Goal: Task Accomplishment & Management: Complete application form

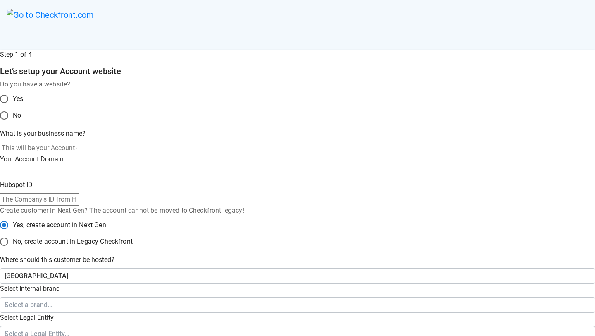
click at [21, 120] on span "No" at bounding box center [17, 115] width 8 height 10
click at [13, 124] on input "No" at bounding box center [3, 115] width 17 height 17
radio input "true"
click at [79, 154] on input "What is your business name?" at bounding box center [39, 148] width 79 height 12
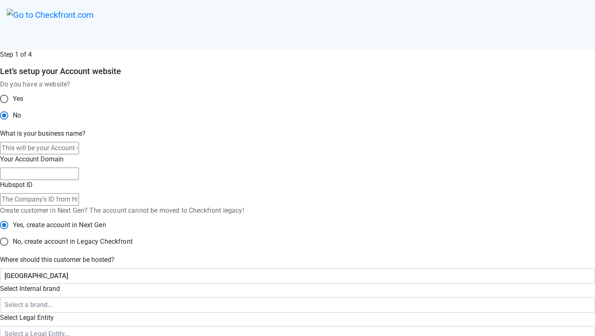
click at [79, 154] on input "What is your business name?" at bounding box center [39, 148] width 79 height 12
paste input "sandbox-fernanda-silva4"
type input "sandbox-fernanda-silva4"
type input "sandbox-fernanda-silva-4"
radio input "true"
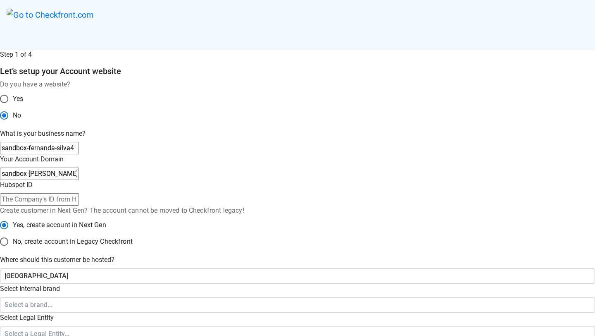
radio input "false"
type input "sandbox-fernanda-silva6"
radio input "false"
type input "sandbox-fernanda-silva-6"
radio input "false"
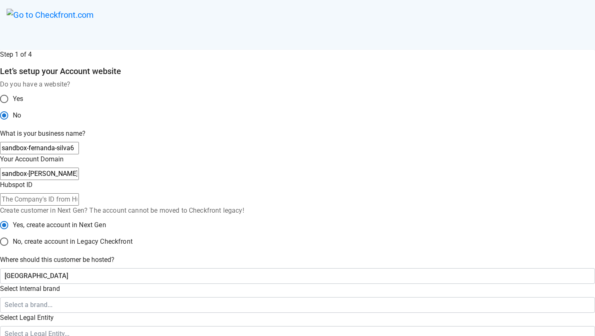
type input "sandbox-fernanda-silva6"
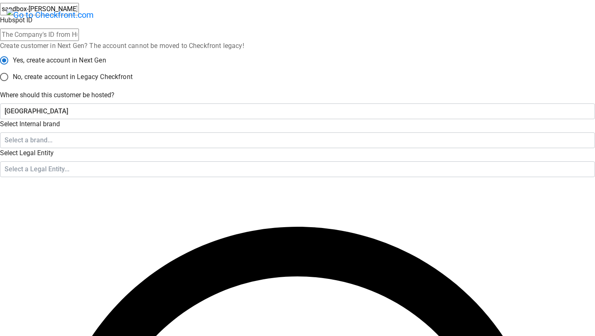
scroll to position [164, 0]
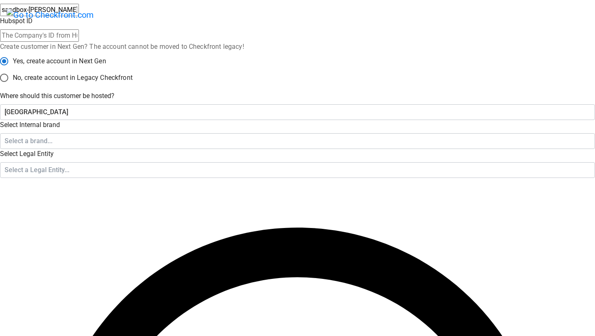
click at [13, 86] on input "No, create account in Legacy Checkfront" at bounding box center [3, 77] width 17 height 17
radio input "true"
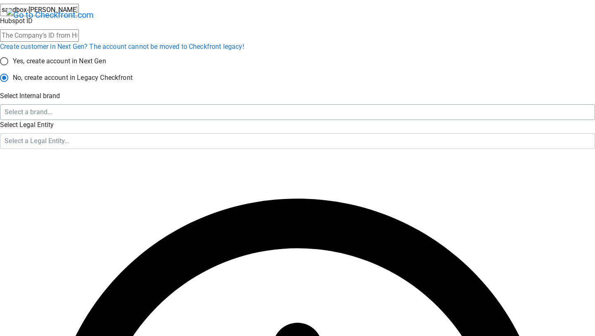
radio input "true"
click at [256, 117] on div "Select a brand..." at bounding box center [294, 112] width 579 height 10
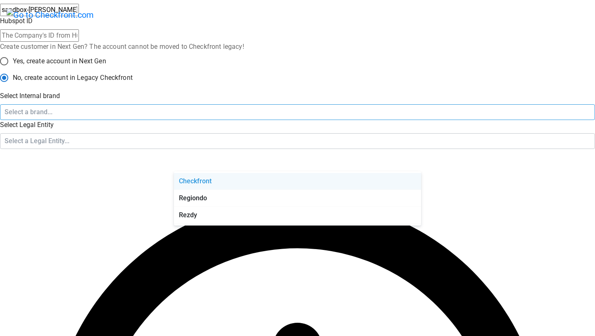
click at [234, 183] on div "Checkfront" at bounding box center [297, 181] width 247 height 17
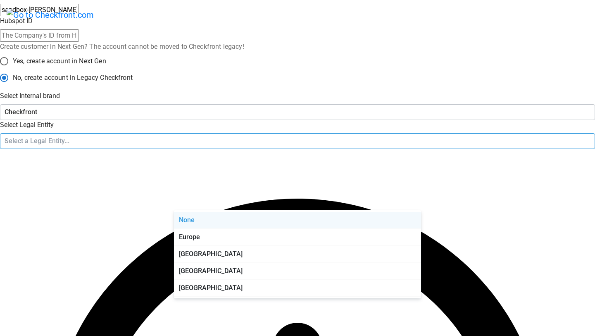
drag, startPoint x: 237, startPoint y: 200, endPoint x: 233, endPoint y: 210, distance: 10.6
click at [237, 146] on div "Select a Legal Entity..." at bounding box center [294, 141] width 579 height 10
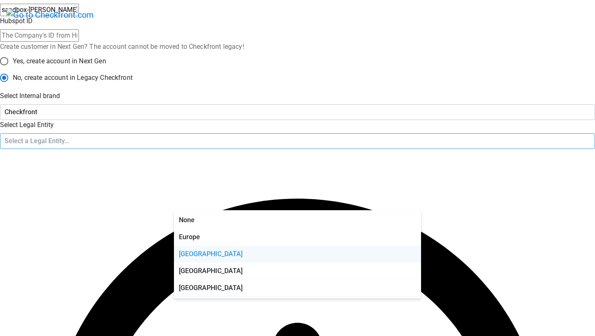
click at [215, 256] on div "Canada" at bounding box center [297, 253] width 247 height 17
radio input "false"
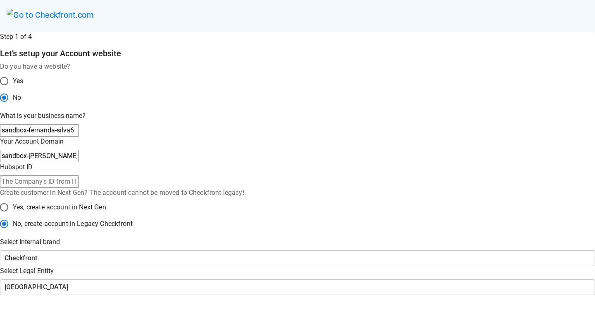
scroll to position [0, 0]
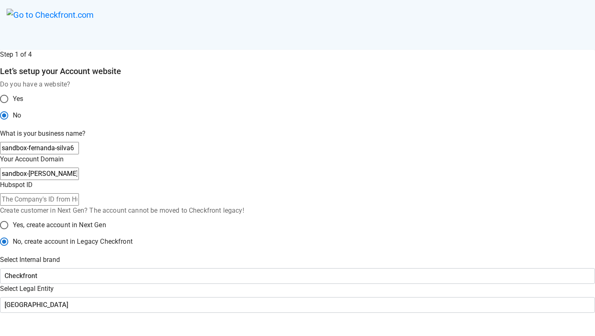
click at [79, 154] on input "sandbox-fernanda-silva6" at bounding box center [39, 148] width 79 height 12
type input "sandbox-fernanda-silva7"
radio input "false"
type input "sandbox-[PERSON_NAME]-7"
radio input "false"
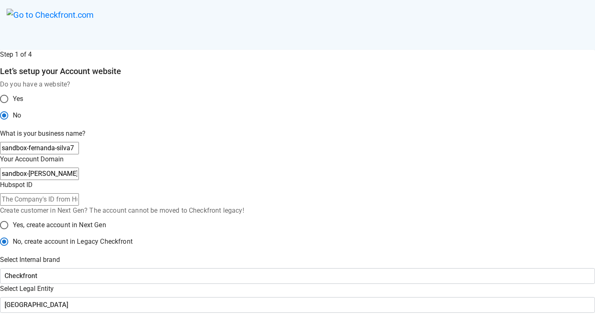
click at [79, 154] on input "sandbox-fernanda-silva7" at bounding box center [39, 148] width 79 height 12
type input "sandbox-fernanda-silva8"
radio input "false"
type input "sandbox-fernanda-silva-8"
radio input "false"
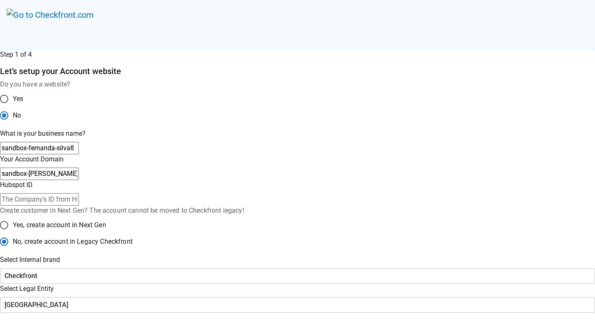
type input "sandbox-fernanda-silva8"
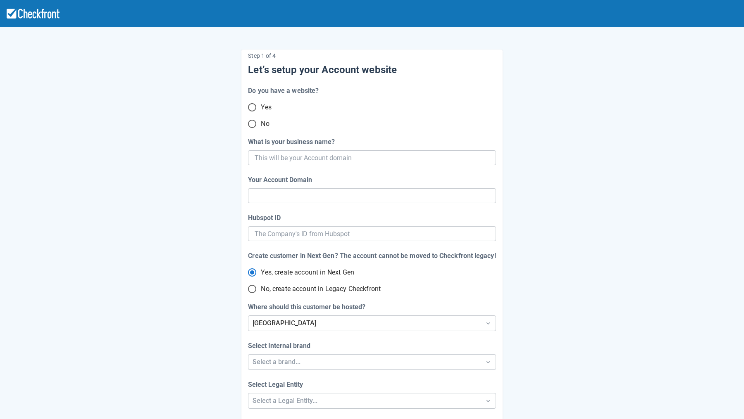
drag, startPoint x: 257, startPoint y: 121, endPoint x: 267, endPoint y: 131, distance: 14.6
click at [257, 121] on input "No" at bounding box center [251, 123] width 17 height 17
radio input "true"
click at [287, 155] on input "What is your business name?" at bounding box center [371, 157] width 233 height 15
paste input "sandbox-fernanda-silva4"
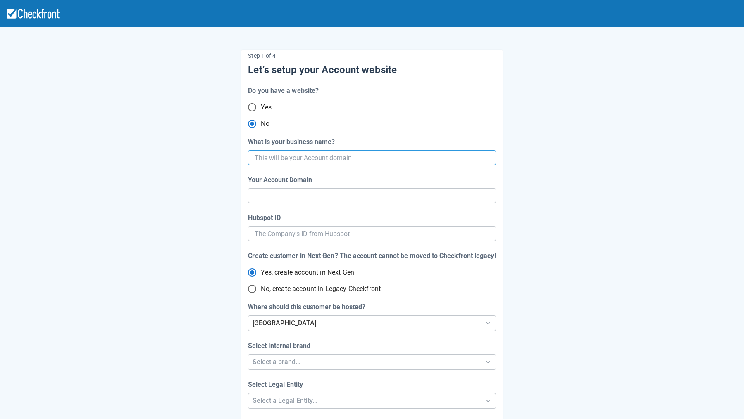
type input "sandbox-fernanda-silva4"
type input "sandbox-[PERSON_NAME]-4"
radio input "true"
radio input "false"
type input "sandbox-fernanda-silva6"
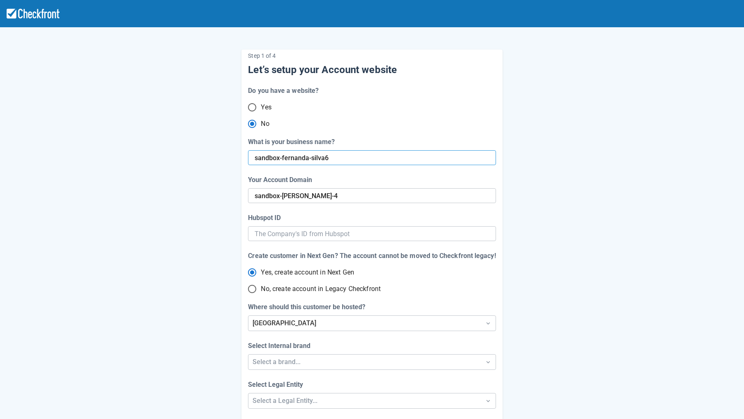
radio input "false"
type input "sandbox-[PERSON_NAME]-6"
radio input "false"
type input "sandbox-fernanda-silva6"
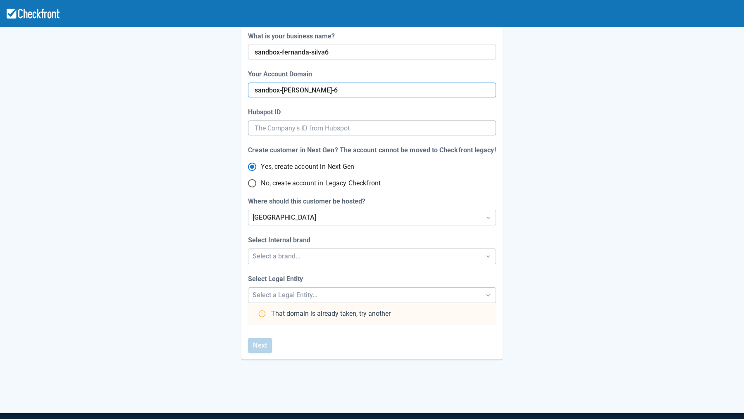
scroll to position [148, 0]
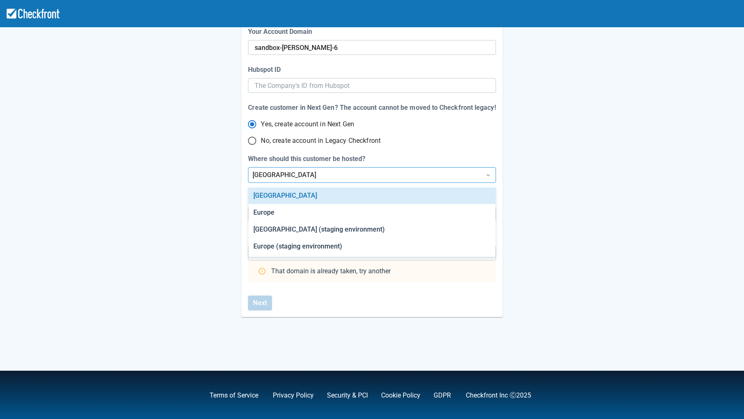
click at [282, 171] on div "[GEOGRAPHIC_DATA]" at bounding box center [365, 175] width 224 height 10
drag, startPoint x: 345, startPoint y: 233, endPoint x: 348, endPoint y: 216, distance: 17.1
click at [345, 232] on div "North America (staging environment)" at bounding box center [371, 230] width 247 height 17
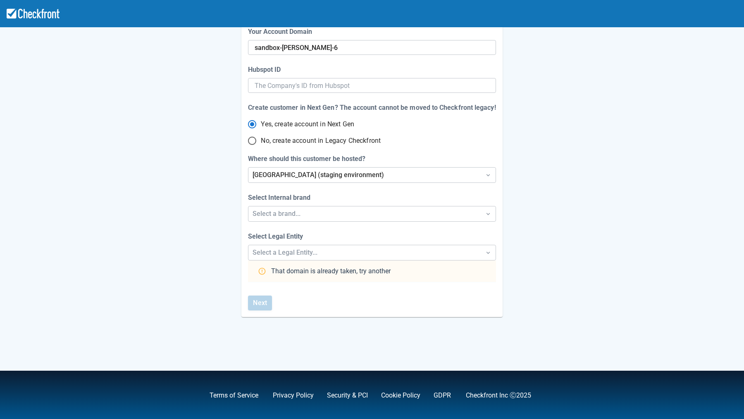
click at [305, 143] on span "No, create account in Legacy Checkfront" at bounding box center [321, 141] width 120 height 10
click at [261, 143] on input "No, create account in Legacy Checkfront" at bounding box center [251, 140] width 17 height 17
radio input "true"
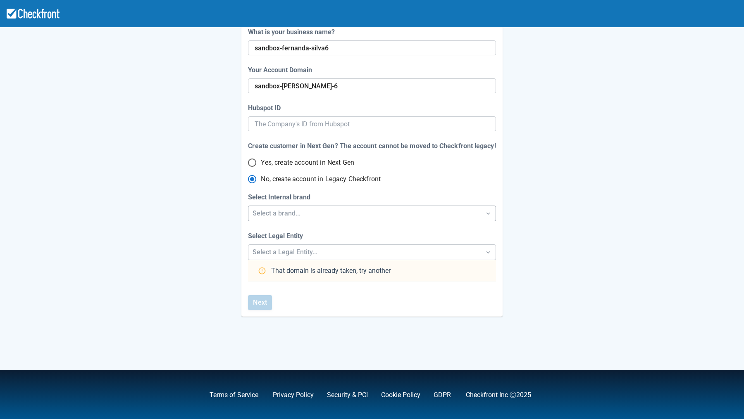
radio input "true"
click at [300, 213] on div "Select a brand..." at bounding box center [365, 214] width 224 height 10
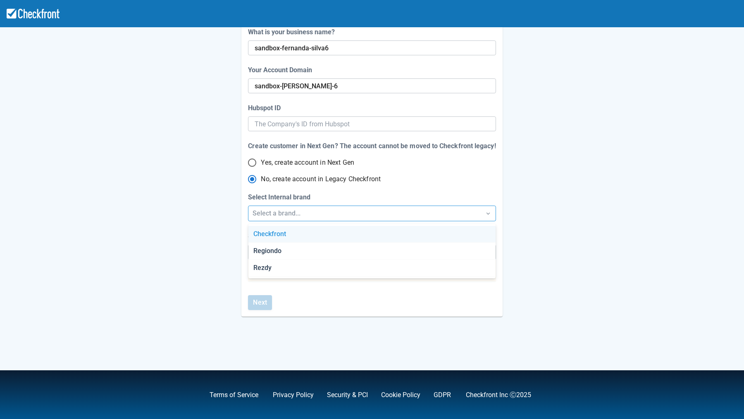
click at [306, 237] on div "Checkfront" at bounding box center [371, 234] width 247 height 17
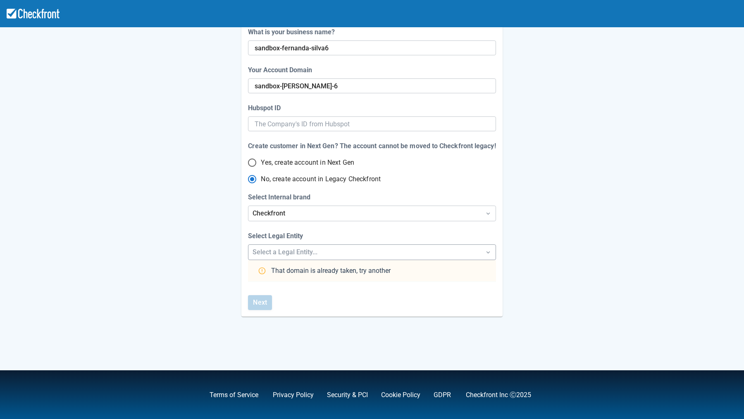
click at [305, 255] on div "Select a Legal Entity..." at bounding box center [365, 253] width 224 height 10
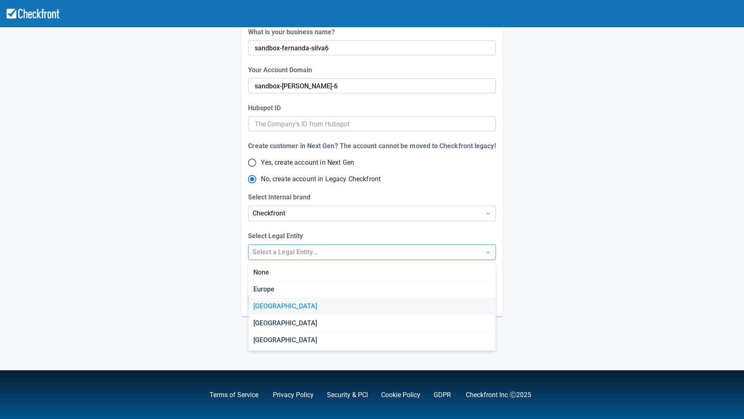
click at [284, 306] on div "Canada" at bounding box center [371, 306] width 247 height 17
radio input "false"
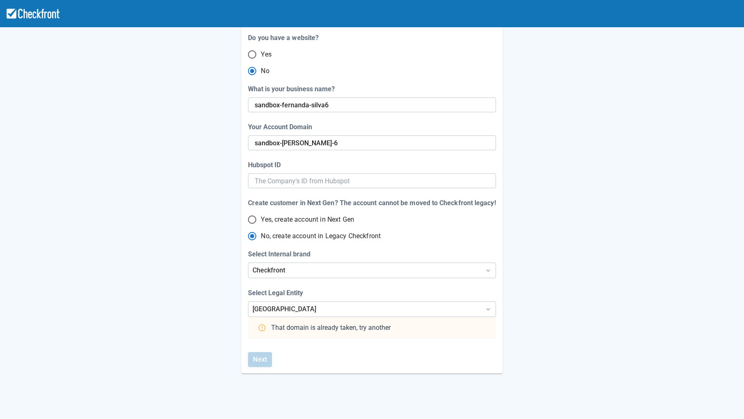
scroll to position [59, 0]
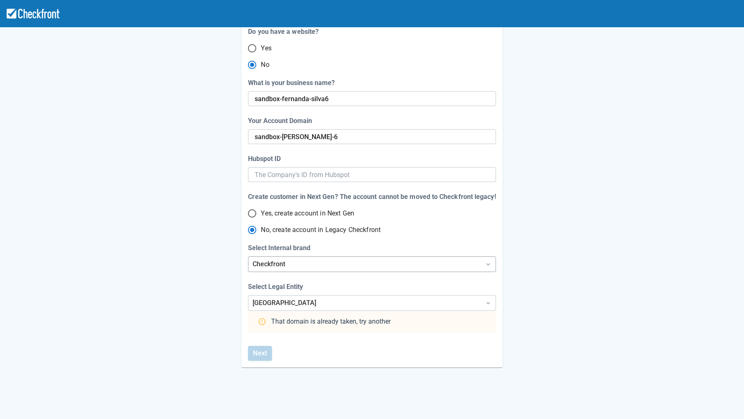
click at [317, 264] on div "Checkfront" at bounding box center [365, 265] width 224 height 10
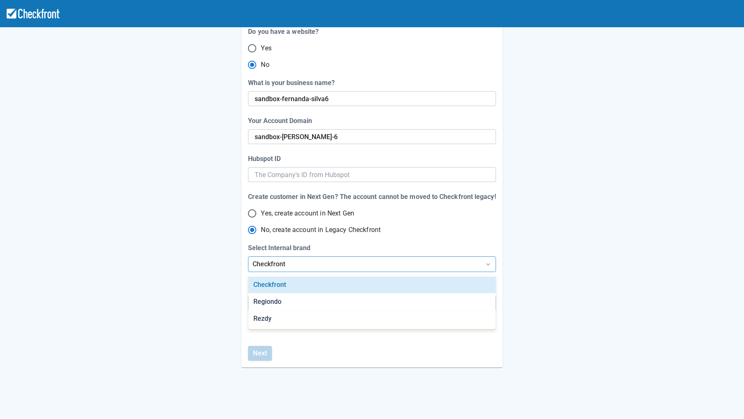
click at [317, 264] on div "Checkfront" at bounding box center [365, 265] width 224 height 10
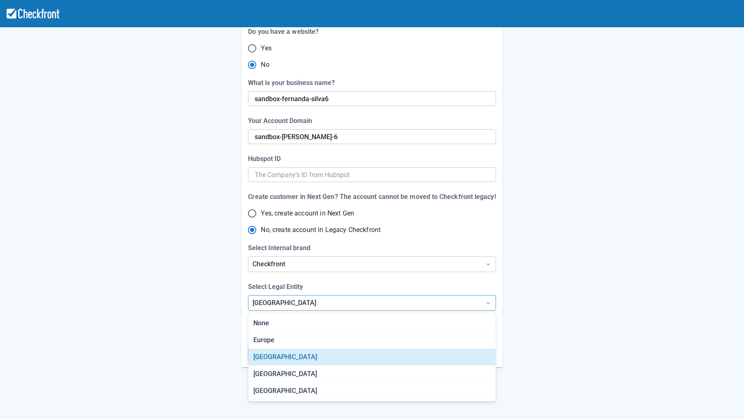
click at [302, 300] on div "Canada" at bounding box center [365, 303] width 224 height 10
click at [302, 305] on div "Canada" at bounding box center [365, 303] width 224 height 10
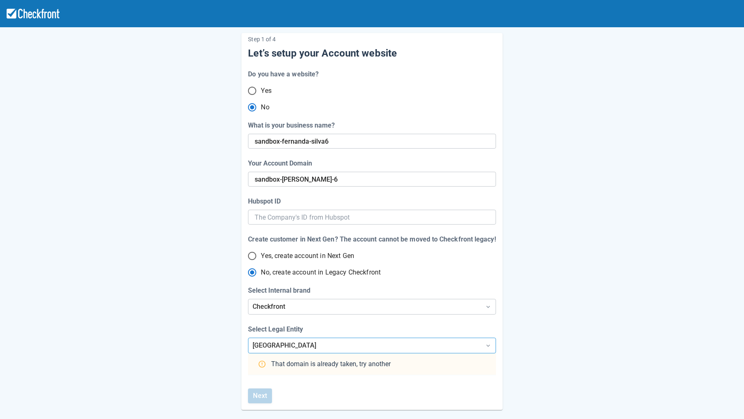
scroll to position [0, 0]
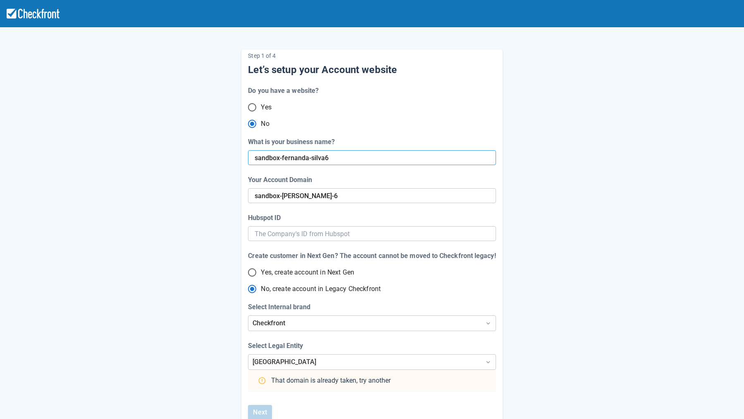
click at [344, 164] on input "sandbox-fernanda-silva6" at bounding box center [371, 157] width 233 height 15
click at [343, 158] on input "sandbox-fernanda-silva6" at bounding box center [371, 157] width 233 height 15
type input "sandbox-fernanda-silva7"
radio input "false"
type input "sandbox-[PERSON_NAME]-7"
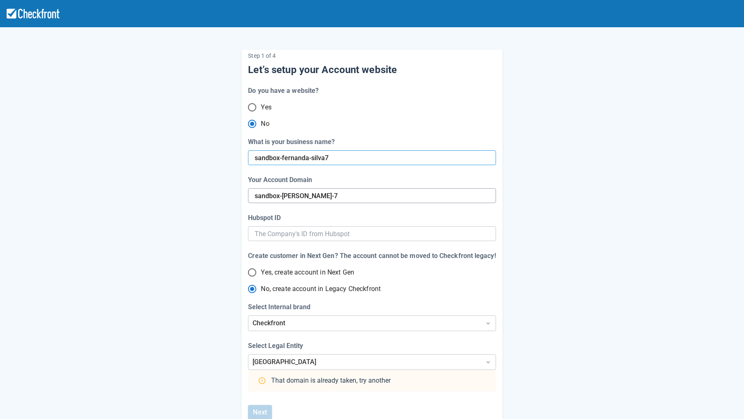
radio input "false"
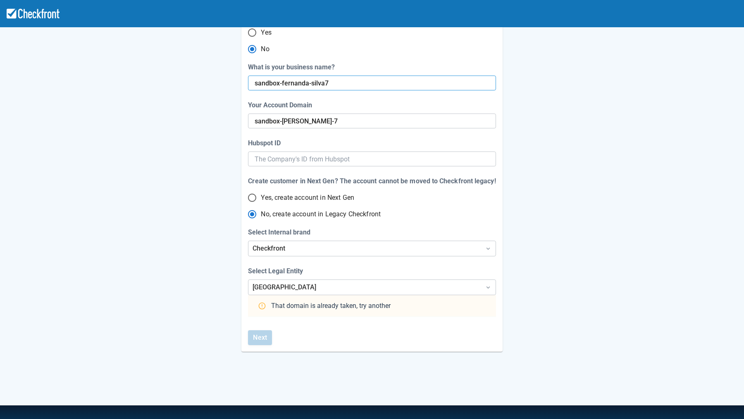
scroll to position [78, 0]
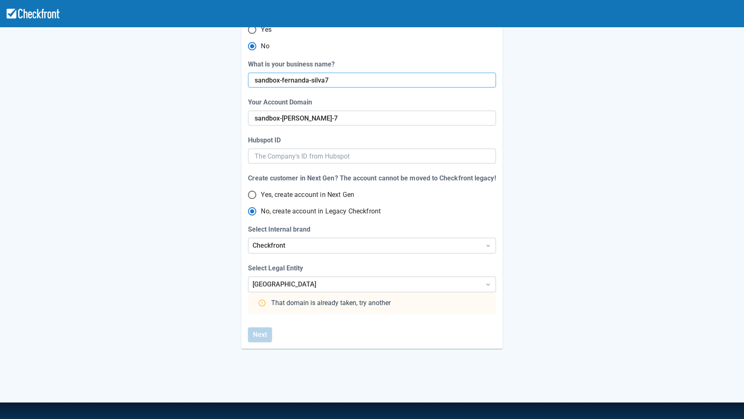
click at [340, 81] on input "sandbox-fernanda-silva7" at bounding box center [371, 80] width 233 height 15
type input "sandbox-fernanda-silva8"
radio input "false"
type input "sandbox-fernanda-silva-8"
radio input "false"
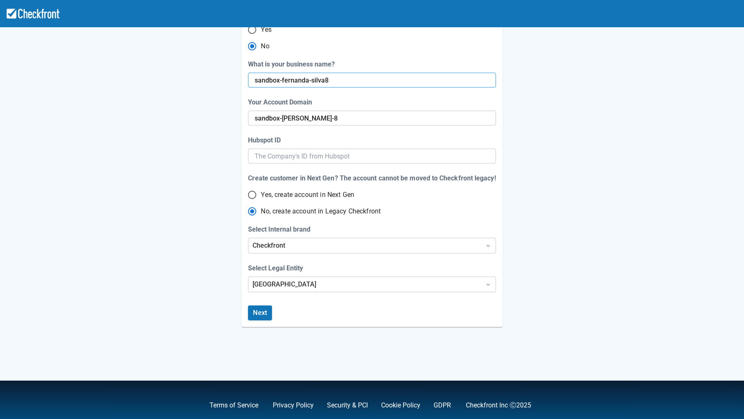
type input "sandbox-fernanda-silva8"
click at [260, 312] on button "Next" at bounding box center [260, 313] width 24 height 15
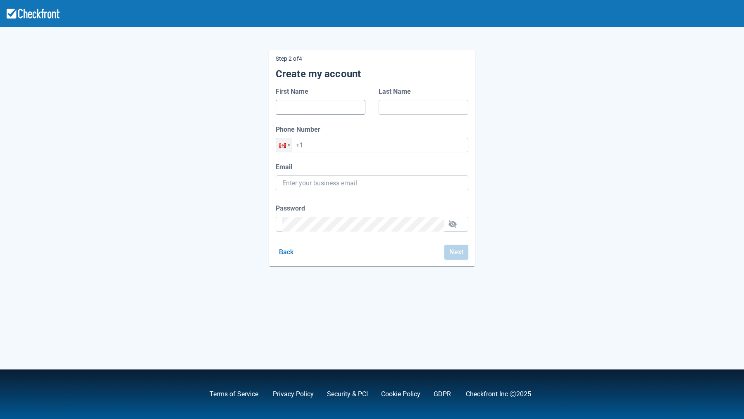
click at [315, 111] on input "First Name" at bounding box center [320, 107] width 76 height 15
type input "[PERSON_NAME]"
type input "Silva"
type input "fernanda.silva@checkfront.com"
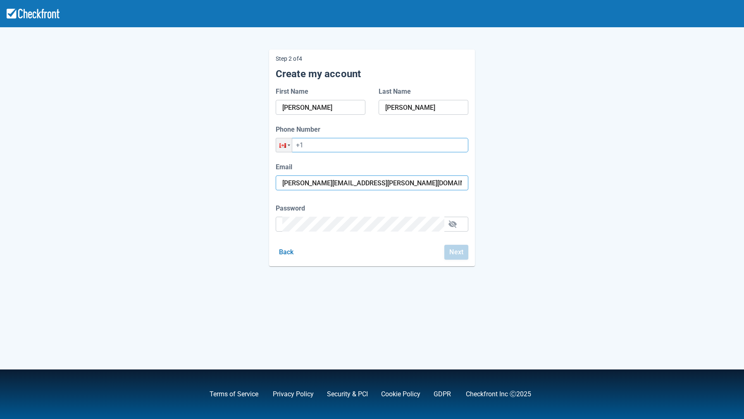
click at [337, 147] on input "+1" at bounding box center [372, 145] width 193 height 14
type input "+1 (545) 544-4545"
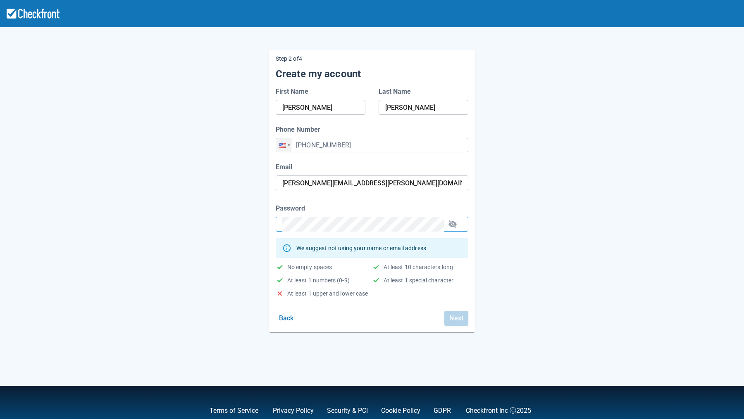
click at [524, 214] on div "Step 2 of 4 Create my account First Name Fernanda Last Name Silva Phone Number …" at bounding box center [371, 184] width 471 height 296
click at [459, 225] on button "button" at bounding box center [452, 224] width 13 height 13
drag, startPoint x: 410, startPoint y: 305, endPoint x: 422, endPoint y: 309, distance: 12.8
click at [410, 305] on form "First Name Fernanda Last Name Silva Phone Number Phone +1 (545) 544-4545 Email …" at bounding box center [372, 206] width 193 height 239
click at [447, 319] on button "Next" at bounding box center [456, 318] width 24 height 15
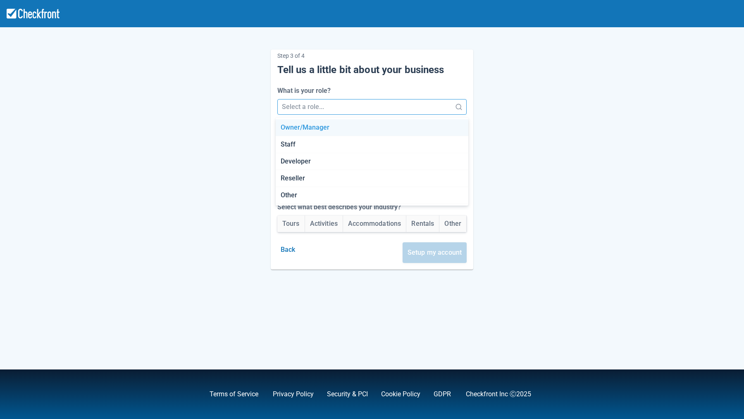
click at [331, 112] on div at bounding box center [365, 107] width 166 height 12
click at [316, 129] on div "Owner/Manager" at bounding box center [372, 127] width 193 height 17
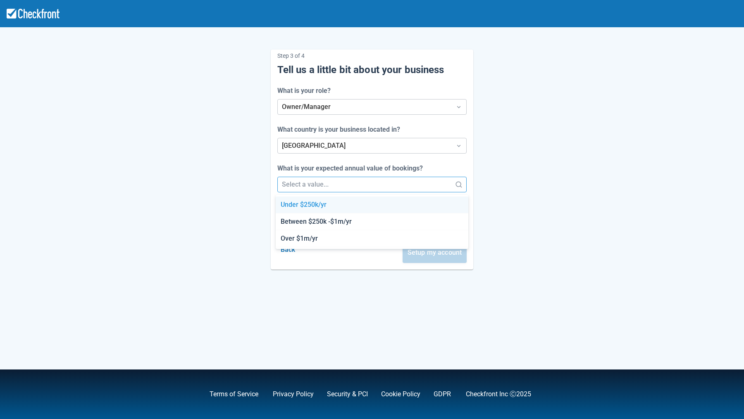
click at [307, 186] on div at bounding box center [365, 185] width 166 height 12
click at [317, 208] on div "Under $250k/yr" at bounding box center [372, 205] width 193 height 17
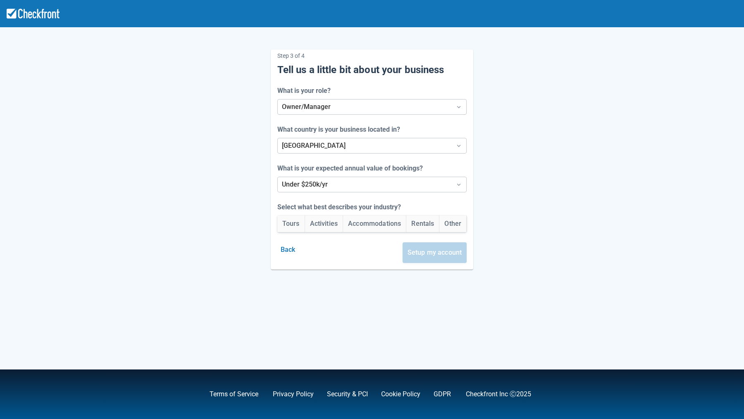
drag, startPoint x: 281, startPoint y: 219, endPoint x: 322, endPoint y: 233, distance: 43.5
click at [281, 219] on button "Tours" at bounding box center [290, 224] width 27 height 17
click at [443, 254] on button "Setup my account" at bounding box center [435, 253] width 64 height 21
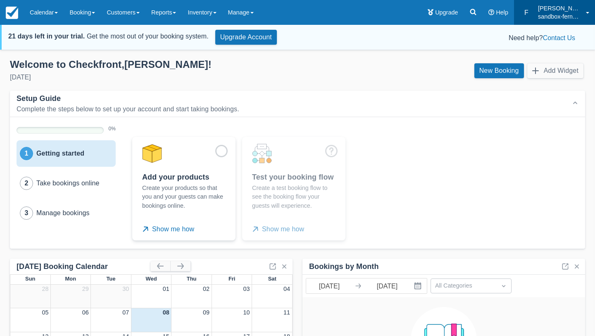
click at [558, 12] on p "sandbox-fernanda-silva8" at bounding box center [559, 16] width 43 height 8
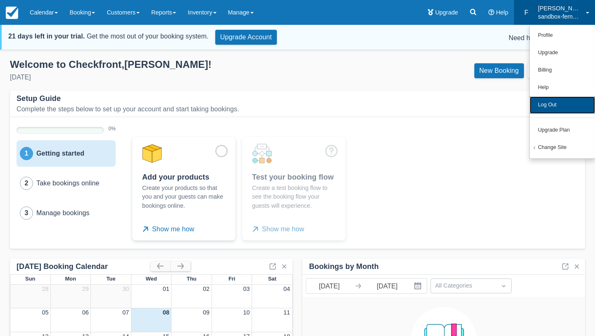
click at [555, 109] on link "Log Out" at bounding box center [562, 104] width 65 height 17
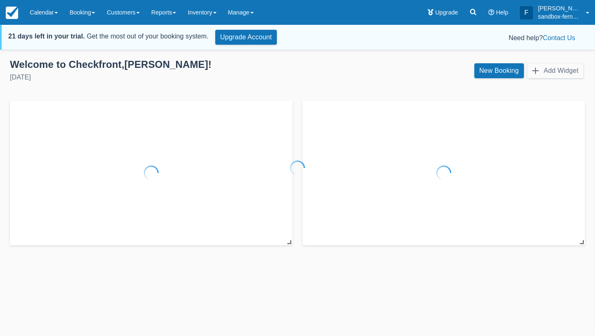
click at [557, 10] on div at bounding box center [297, 168] width 595 height 336
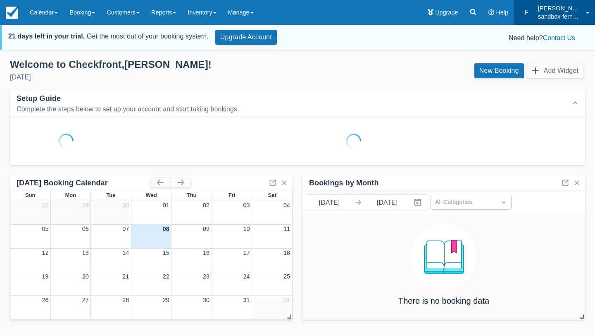
click at [547, 14] on p "sandbox-fernanda-silva8" at bounding box center [559, 16] width 43 height 8
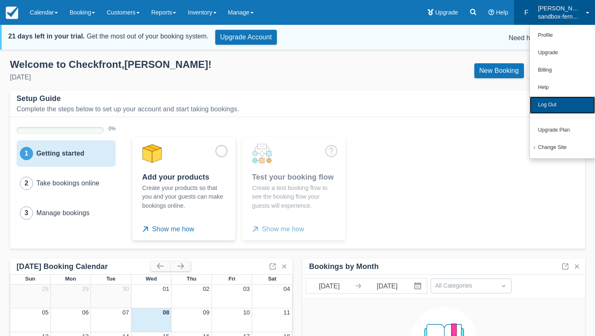
click at [556, 105] on link "Log Out" at bounding box center [562, 104] width 65 height 17
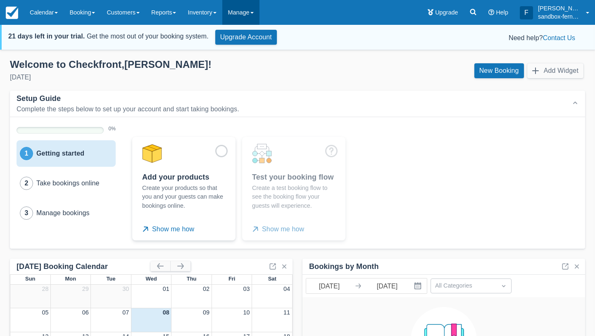
click at [248, 12] on link "Manage" at bounding box center [240, 12] width 37 height 25
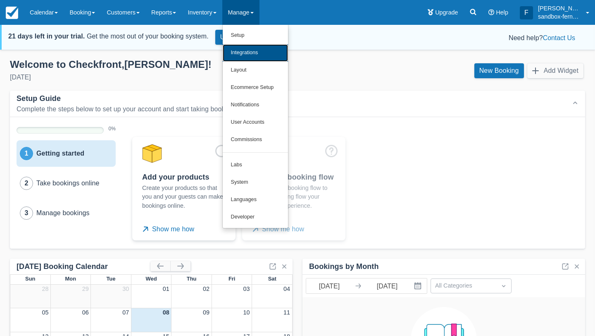
click at [260, 51] on link "Integrations" at bounding box center [255, 52] width 65 height 17
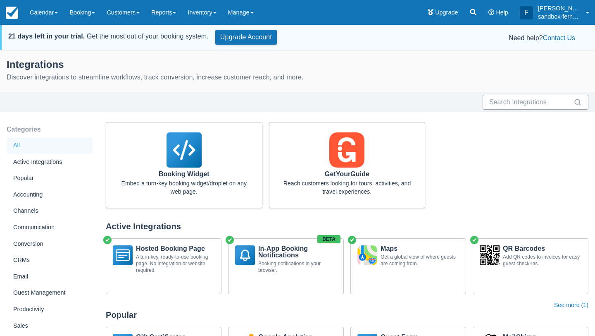
click at [521, 105] on input "text" at bounding box center [530, 102] width 83 height 15
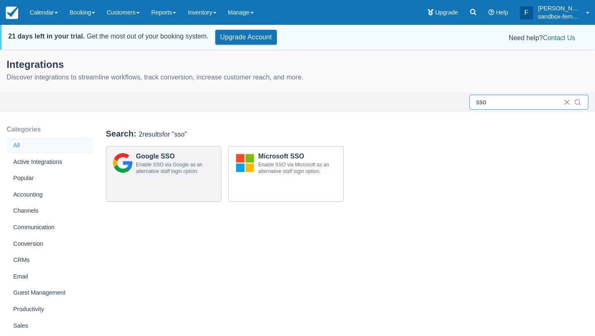
type input "sso"
click at [165, 173] on div "Enable SSO via Google as an alternative staff login option." at bounding box center [175, 167] width 79 height 13
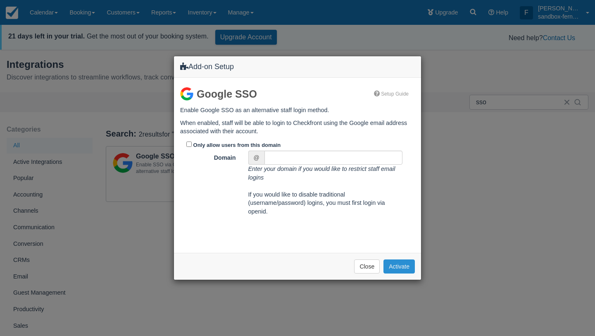
click at [396, 268] on button "Activate" at bounding box center [399, 266] width 31 height 14
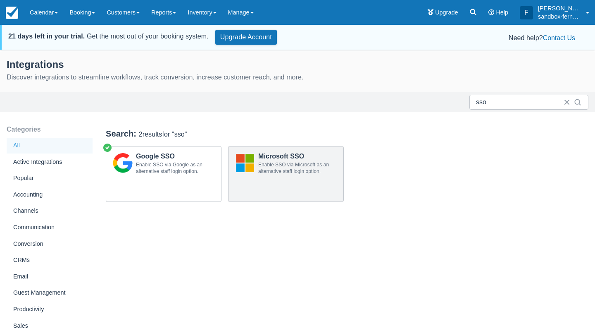
click at [302, 178] on div "Microsoft SSO Enable SSO via Microsoft as an alternative staff login option." at bounding box center [286, 164] width 115 height 36
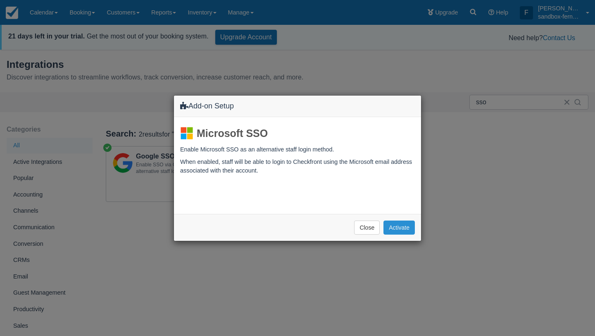
click at [391, 225] on button "Activate" at bounding box center [399, 227] width 31 height 14
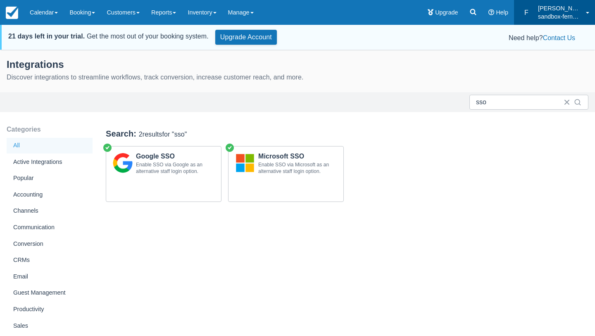
click at [551, 10] on p "[PERSON_NAME]" at bounding box center [559, 8] width 43 height 8
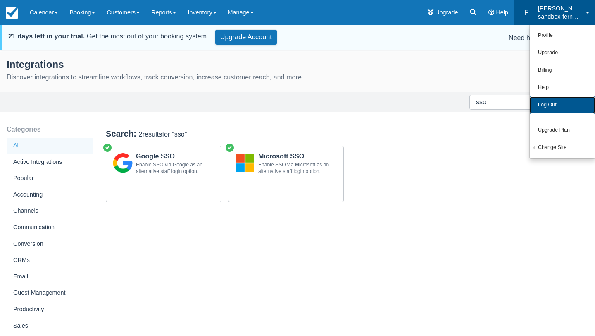
click at [548, 105] on link "Log Out" at bounding box center [562, 104] width 65 height 17
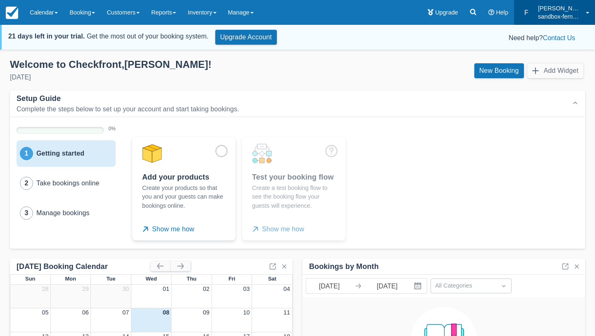
click at [569, 17] on p "sandbox-fernanda-silva8" at bounding box center [559, 16] width 43 height 8
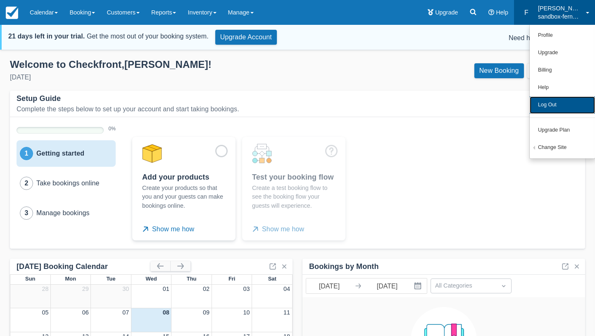
click at [553, 111] on link "Log Out" at bounding box center [562, 104] width 65 height 17
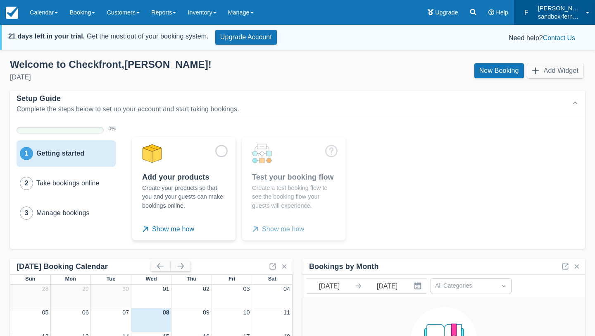
click at [558, 17] on p "sandbox-fernanda-silva8" at bounding box center [559, 16] width 43 height 8
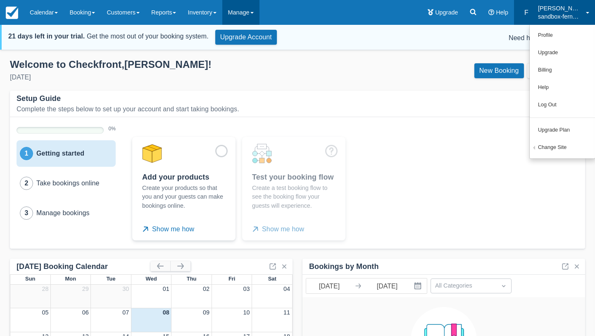
click at [242, 12] on link "Manage" at bounding box center [240, 12] width 37 height 25
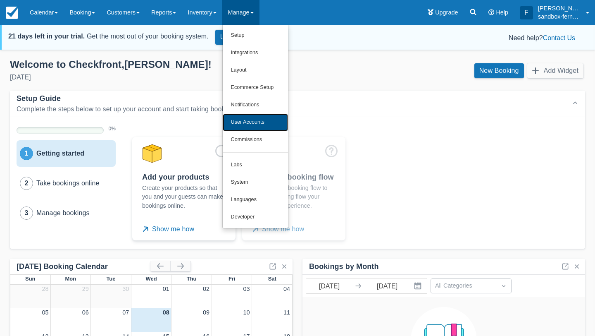
click at [260, 120] on link "User Accounts" at bounding box center [255, 122] width 65 height 17
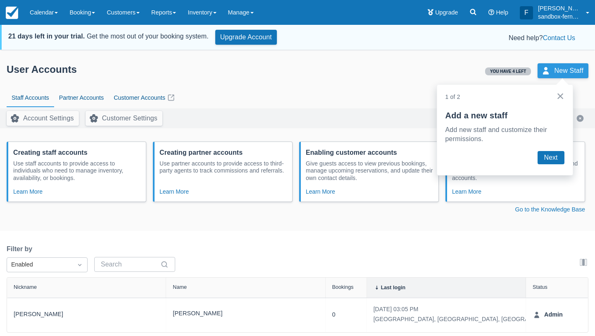
click at [560, 71] on link "New Staff" at bounding box center [563, 70] width 51 height 15
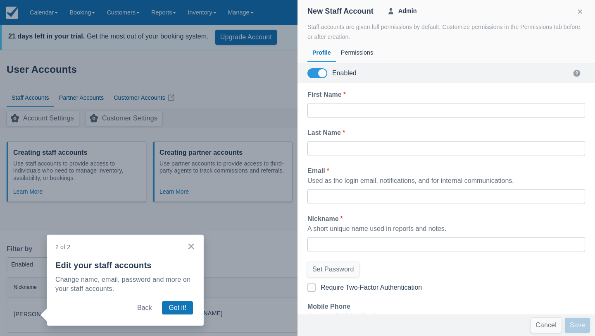
click at [225, 101] on div at bounding box center [297, 168] width 595 height 336
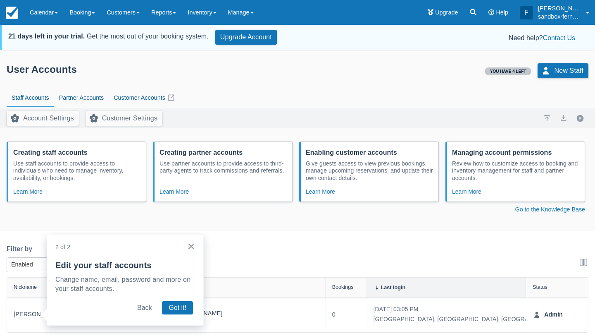
click at [188, 247] on button "×" at bounding box center [191, 245] width 8 height 13
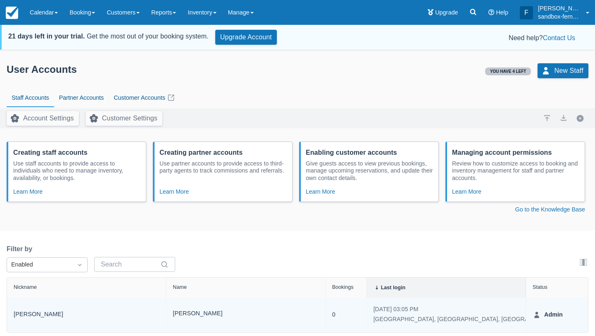
scroll to position [27, 0]
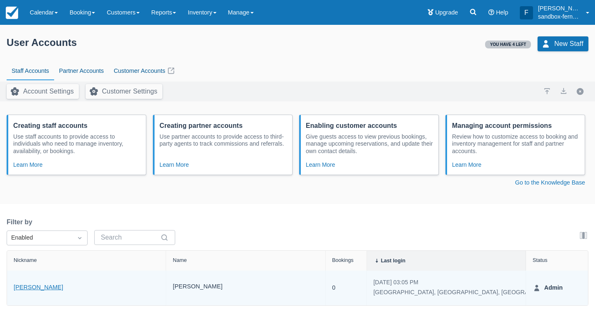
click at [30, 287] on link "[PERSON_NAME]" at bounding box center [39, 288] width 50 height 10
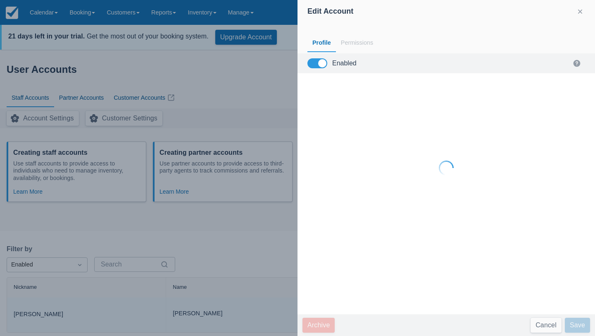
scroll to position [0, 0]
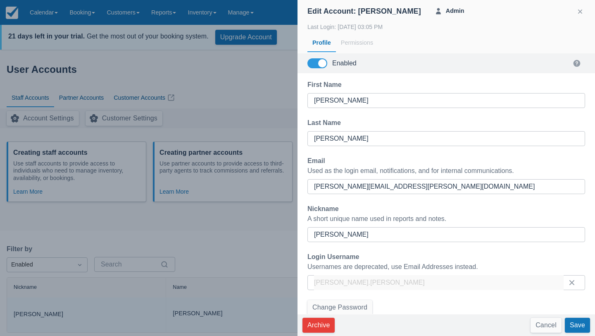
click at [214, 210] on div at bounding box center [297, 168] width 595 height 336
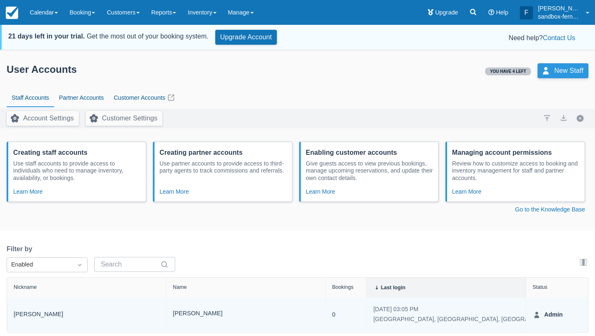
click at [554, 71] on link "New Staff" at bounding box center [563, 70] width 51 height 15
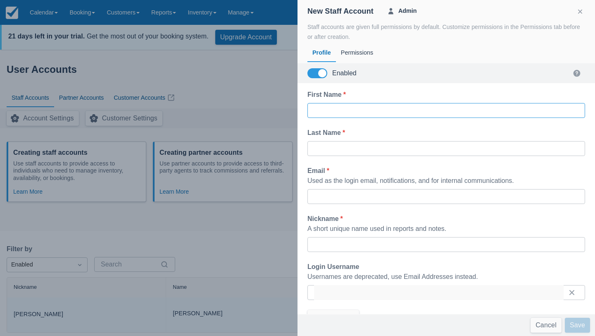
click at [343, 107] on input "First Name *" at bounding box center [446, 110] width 264 height 15
type input "microsoft signon"
click at [479, 132] on div "Last Name *" at bounding box center [446, 133] width 278 height 10
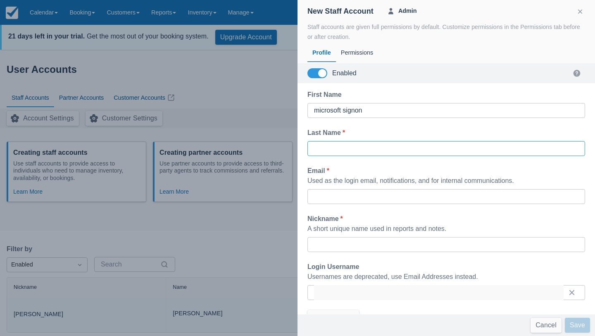
click at [372, 151] on input "Last Name *" at bounding box center [446, 148] width 264 height 15
type input "test"
click at [510, 170] on div "Email *" at bounding box center [446, 171] width 278 height 10
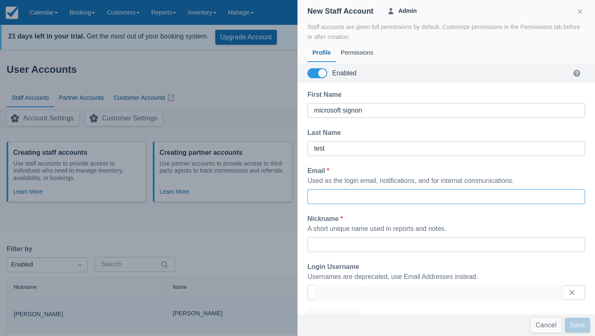
click at [321, 202] on input "Email *" at bounding box center [446, 196] width 264 height 15
click at [497, 214] on div "Nickname *" at bounding box center [446, 219] width 278 height 10
click at [492, 197] on input "Email *" at bounding box center [446, 196] width 264 height 15
type input "t"
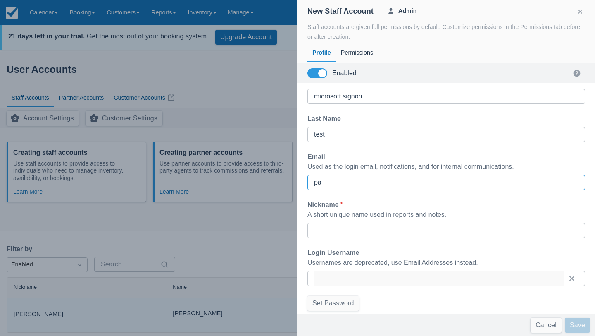
type input "p"
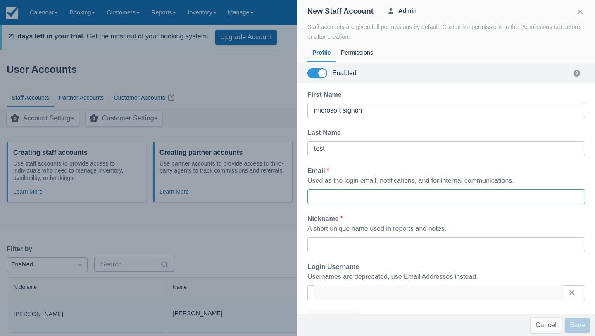
click at [324, 194] on input "Email *" at bounding box center [446, 196] width 264 height 15
type input "nanda.g.s@icloud.com"
click at [478, 219] on div "Nickname *" at bounding box center [446, 219] width 278 height 10
click at [344, 247] on input "Nickname *" at bounding box center [446, 244] width 264 height 15
type input "test"
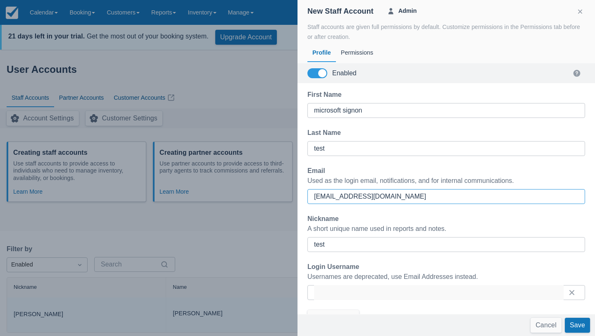
drag, startPoint x: 394, startPoint y: 197, endPoint x: 241, endPoint y: 187, distance: 154.1
click at [241, 187] on div "User Accounts You have 4 left New Staff Staff Accounts Partner Accounts Custome…" at bounding box center [297, 192] width 595 height 281
click at [428, 158] on div "First Name microsoft signon Last Name test Email Used as the login email, notif…" at bounding box center [447, 198] width 298 height 231
click at [578, 324] on button "Save" at bounding box center [577, 324] width 25 height 15
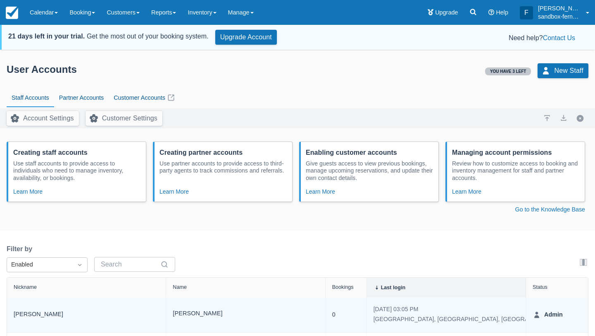
scroll to position [27, 0]
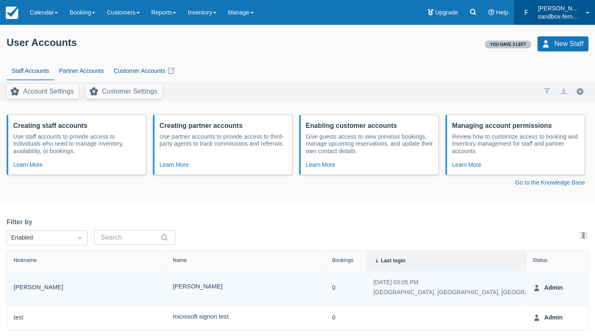
click at [557, 14] on p "sandbox-fernanda-silva8" at bounding box center [559, 16] width 43 height 8
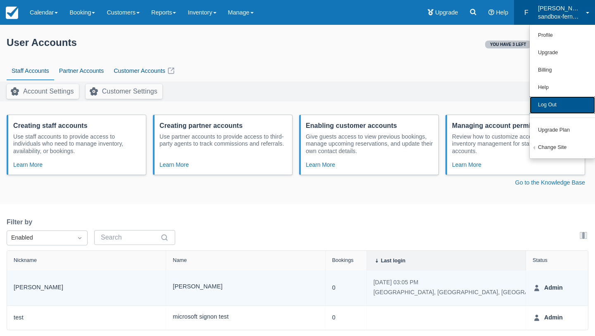
click at [550, 108] on link "Log Out" at bounding box center [562, 104] width 65 height 17
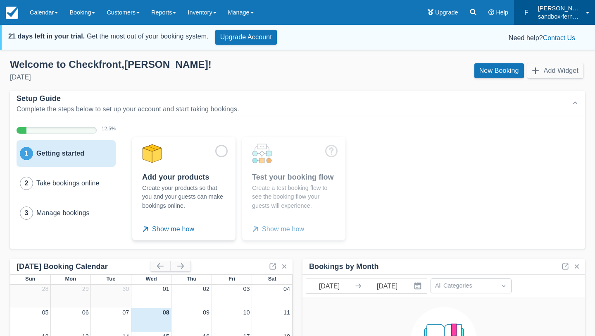
click at [570, 17] on p "sandbox-fernanda-silva8" at bounding box center [559, 16] width 43 height 8
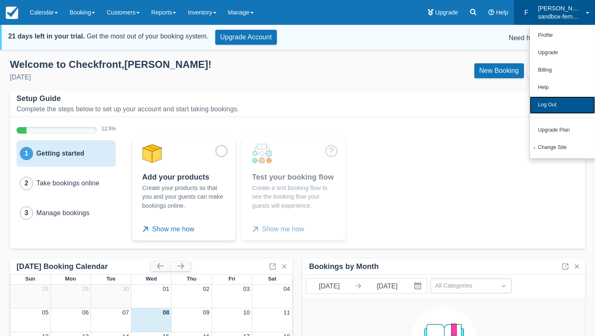
click at [549, 103] on link "Log Out" at bounding box center [562, 104] width 65 height 17
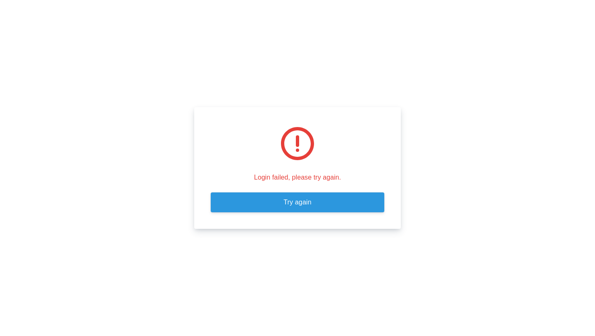
click at [309, 207] on link "Try again" at bounding box center [298, 202] width 174 height 20
click at [348, 197] on link "Try again" at bounding box center [298, 202] width 174 height 20
click at [296, 203] on link "Try again" at bounding box center [298, 202] width 174 height 20
